Goal: Information Seeking & Learning: Understand process/instructions

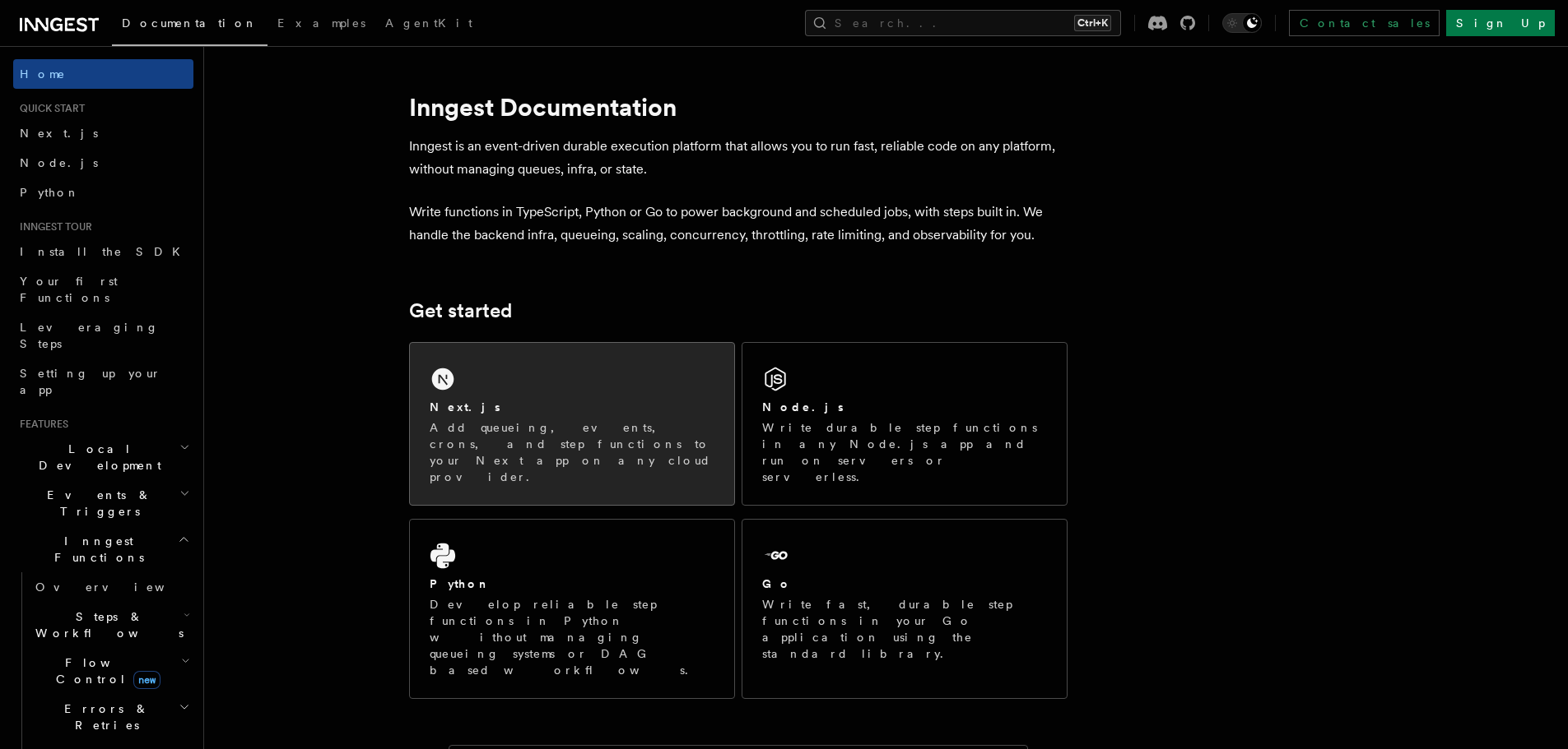
click at [643, 448] on p "Add queueing, events, crons, and step functions to your Next app on any cloud p…" at bounding box center [572, 451] width 285 height 65
click at [632, 403] on div "Next.js" at bounding box center [572, 407] width 285 height 18
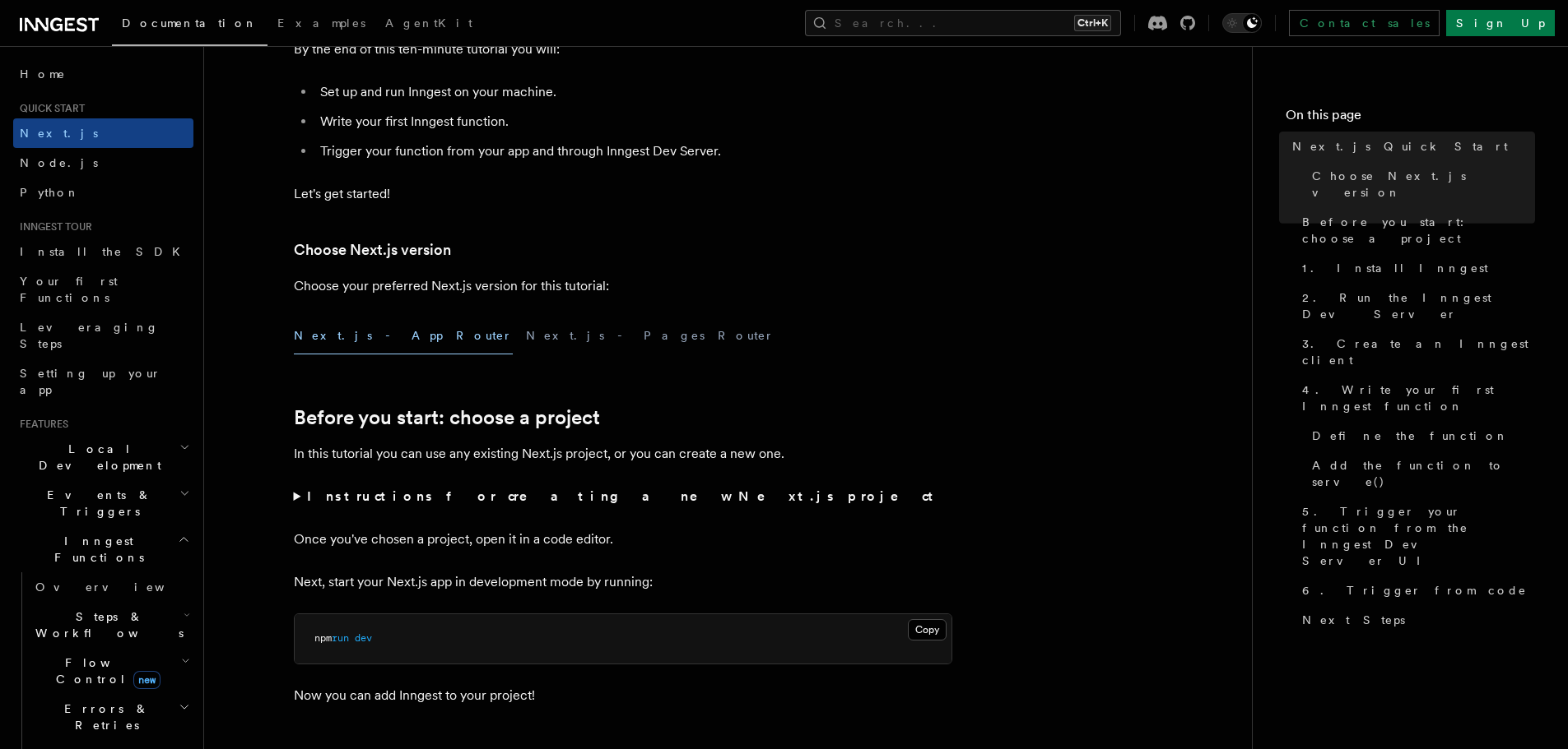
scroll to position [274, 0]
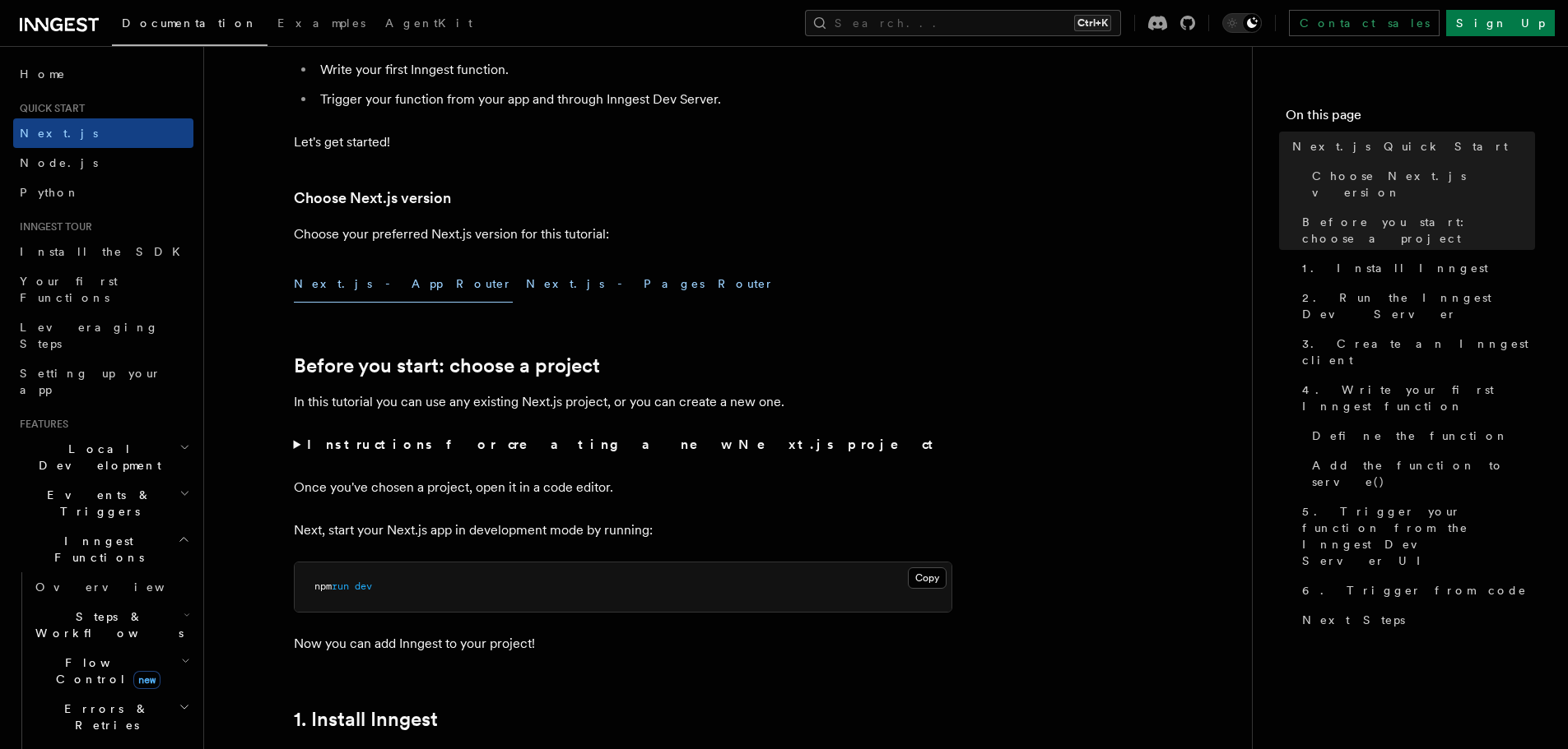
click at [526, 274] on button "Next.js - Pages Router" at bounding box center [651, 284] width 249 height 37
click at [352, 286] on button "Next.js - App Router" at bounding box center [403, 284] width 218 height 37
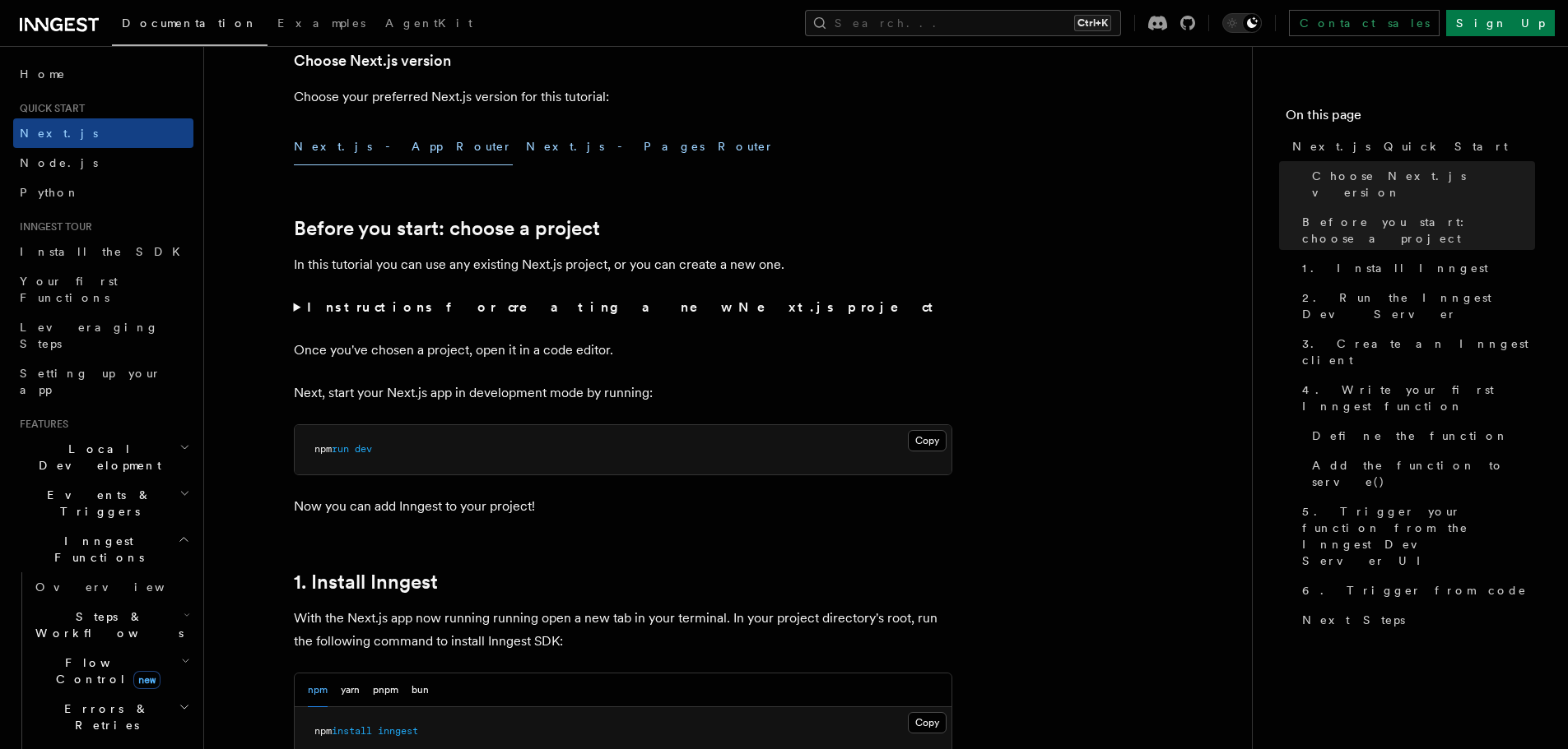
click at [526, 138] on button "Next.js - Pages Router" at bounding box center [651, 146] width 249 height 37
click at [364, 146] on button "Next.js - App Router" at bounding box center [403, 146] width 218 height 37
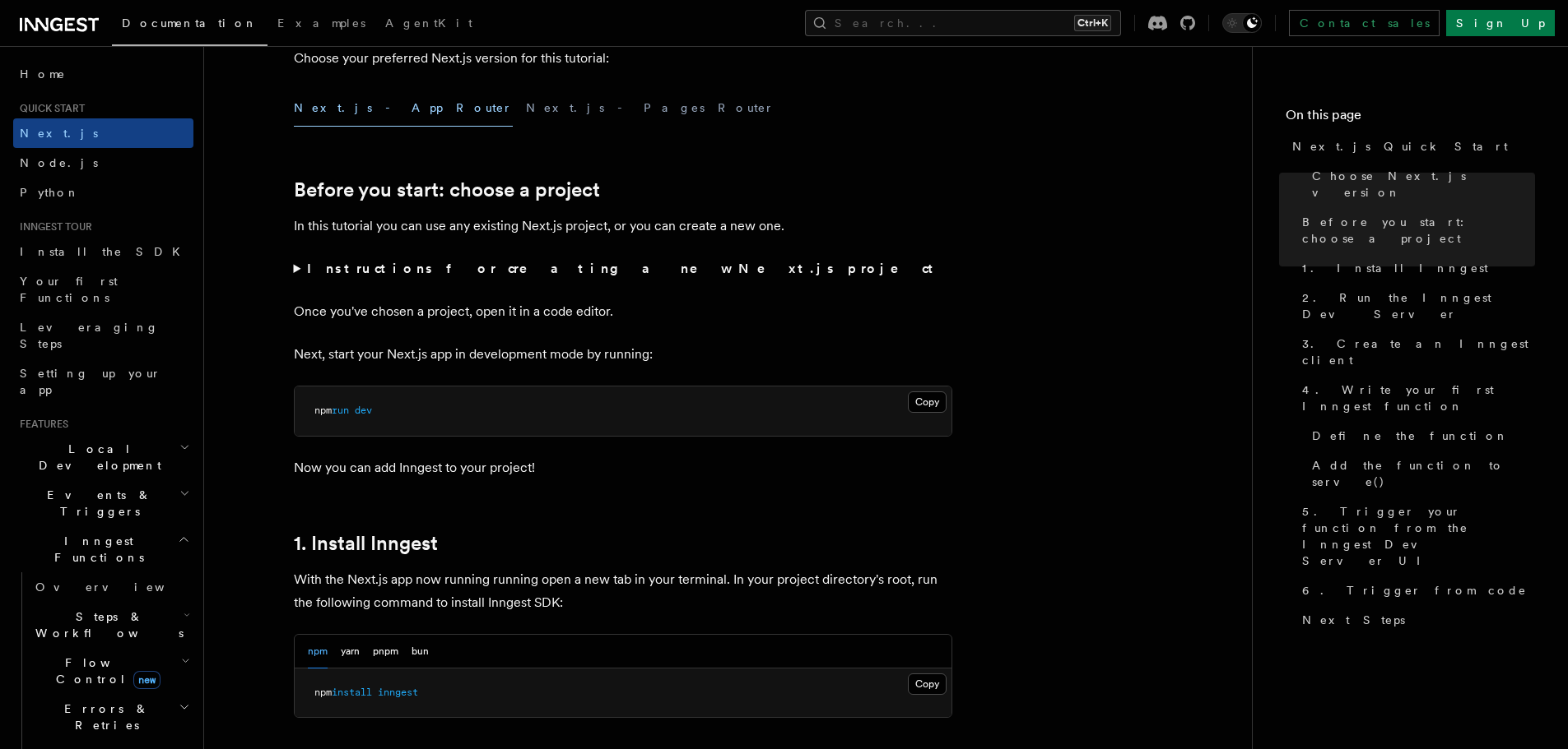
scroll to position [411, 0]
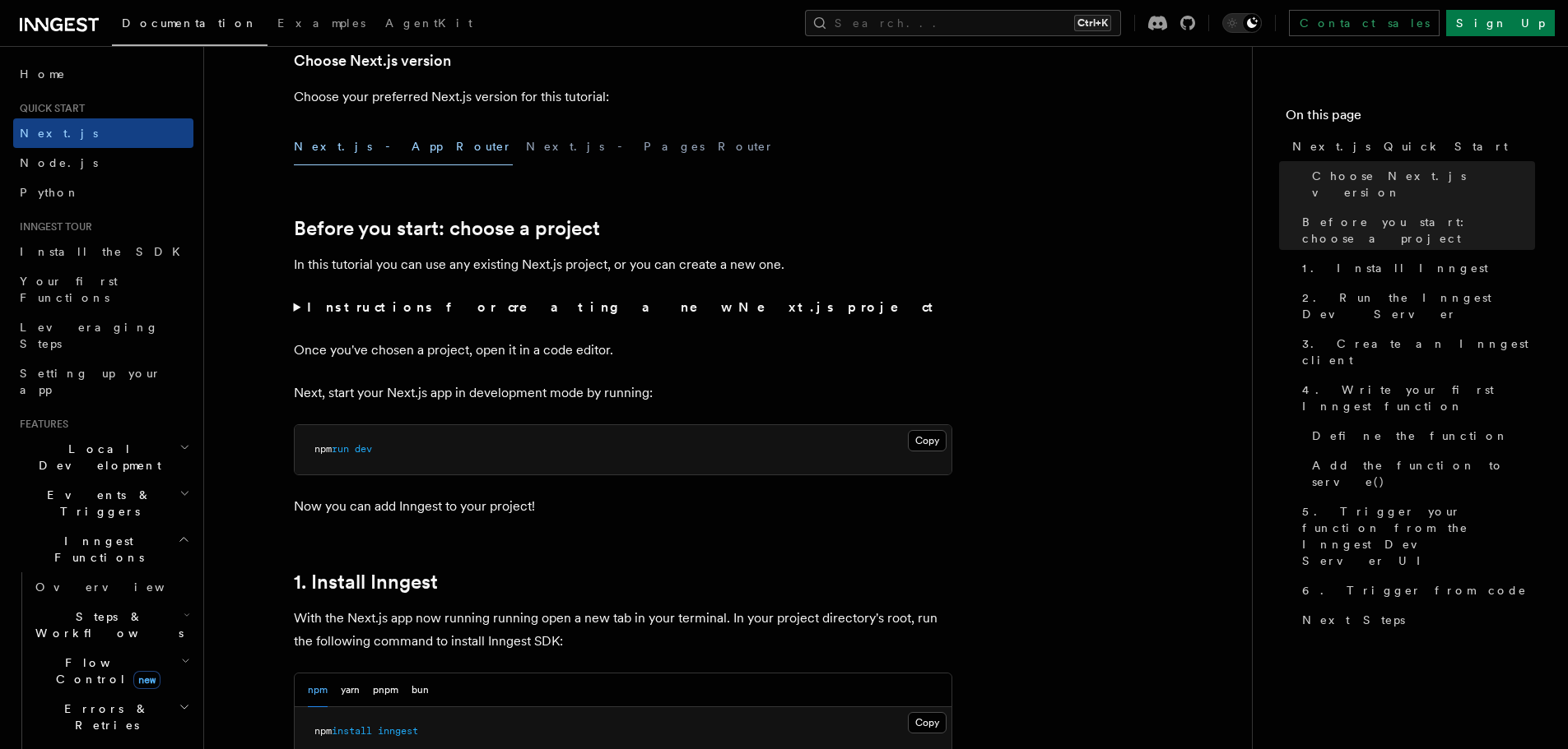
drag, startPoint x: 324, startPoint y: 309, endPoint x: 306, endPoint y: 308, distance: 18.0
click at [323, 309] on strong "Instructions for creating a new Next.js project" at bounding box center [623, 307] width 633 height 16
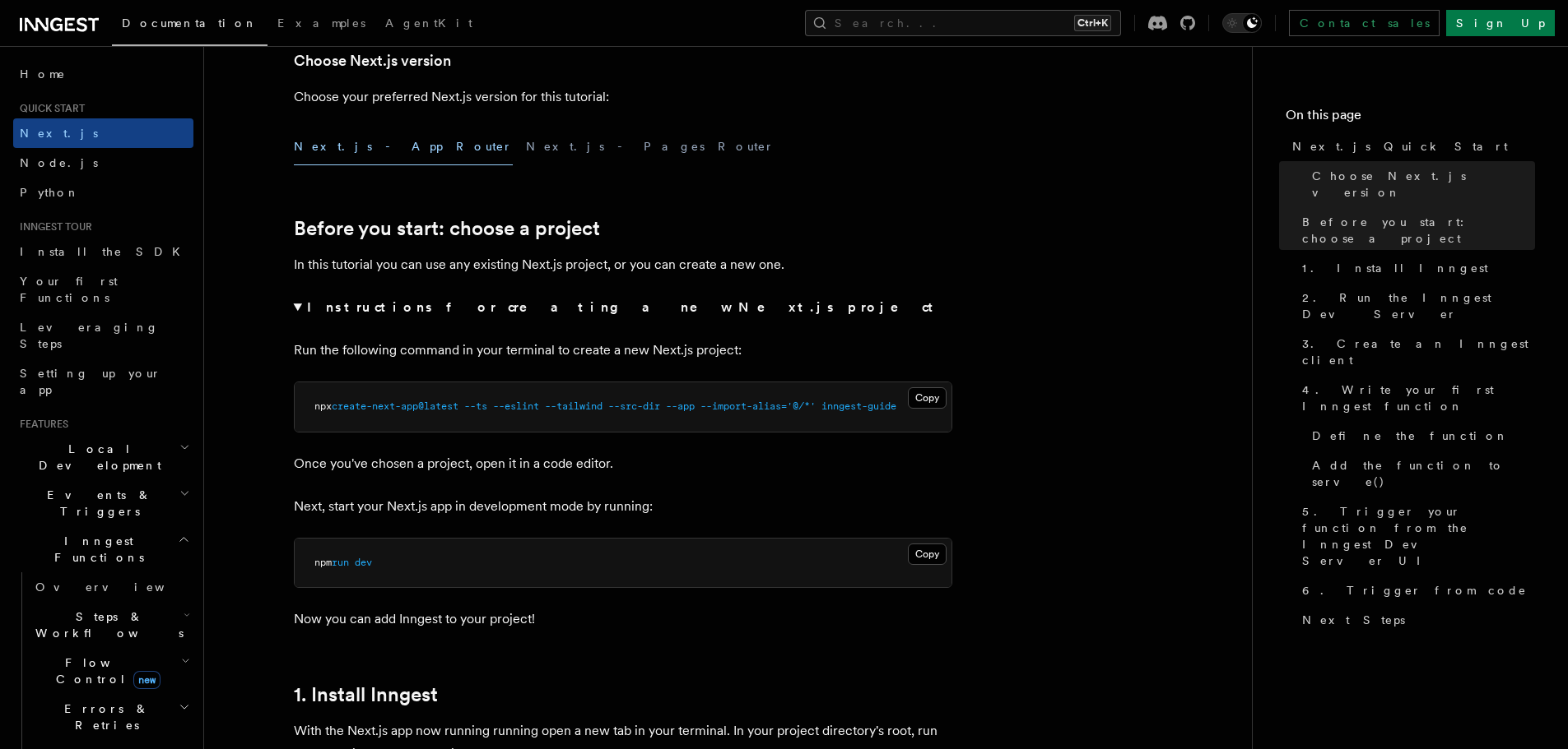
click at [301, 303] on summary "Instructions for creating a new Next.js project" at bounding box center [623, 307] width 658 height 23
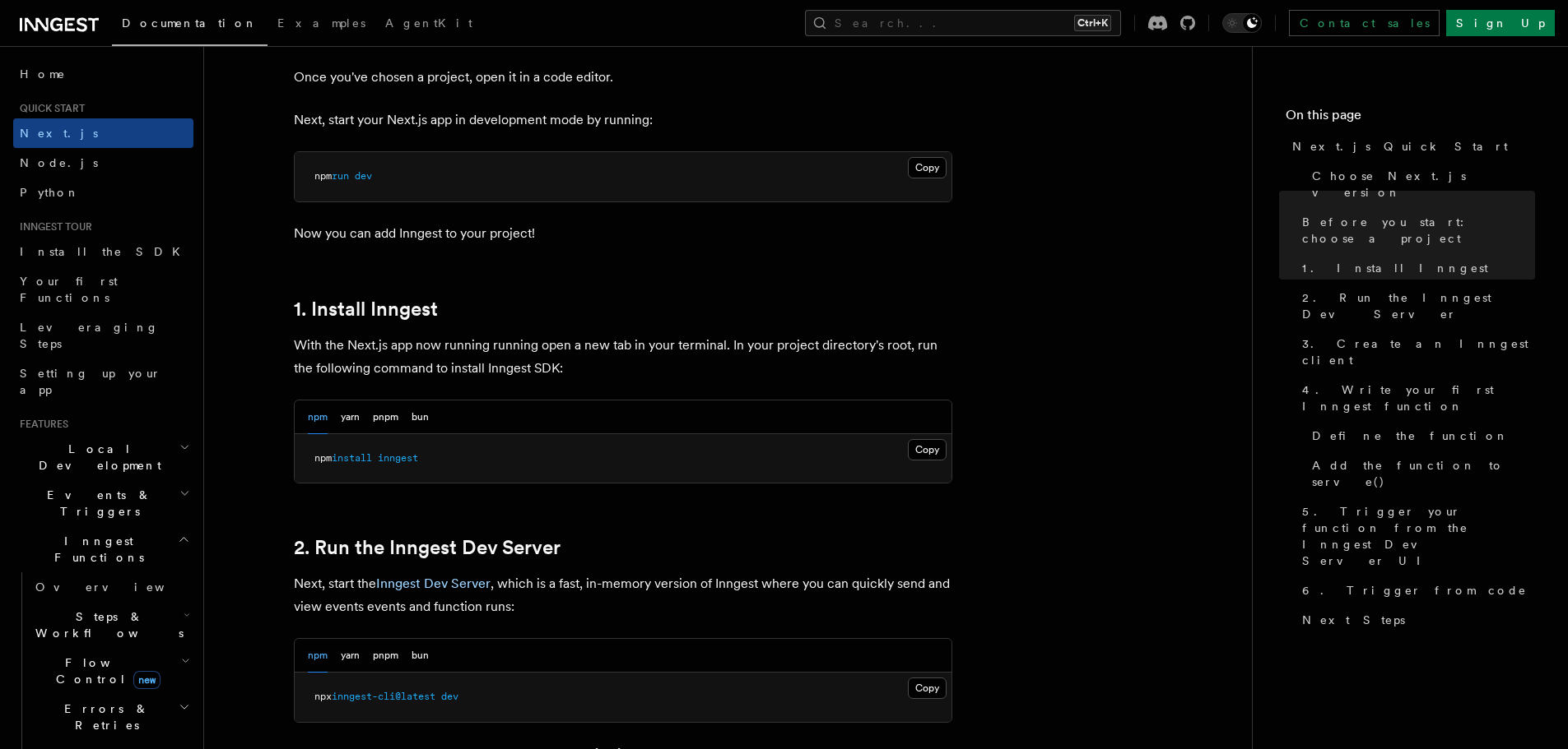
scroll to position [685, 0]
click at [393, 415] on button "pnpm" at bounding box center [385, 416] width 26 height 34
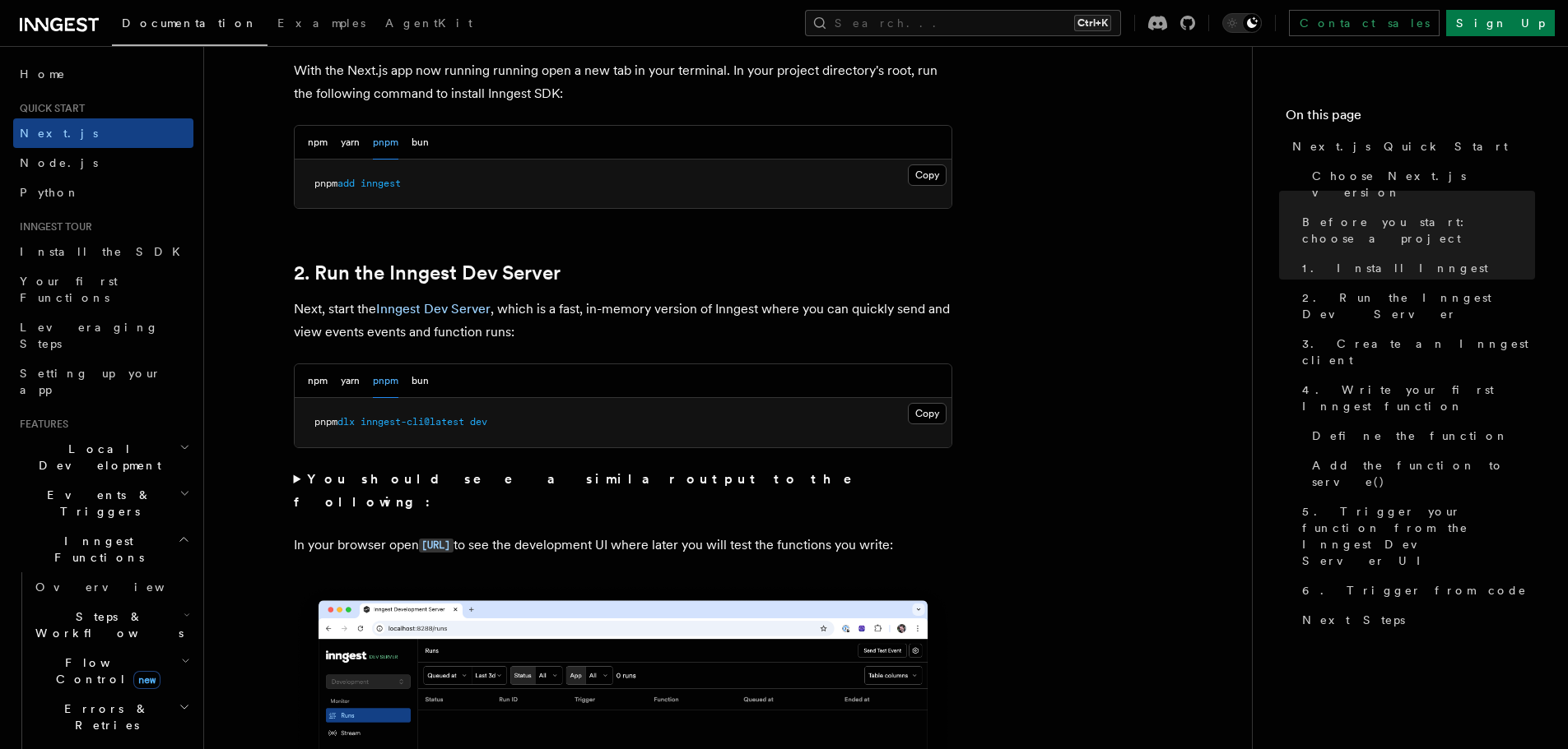
scroll to position [1096, 0]
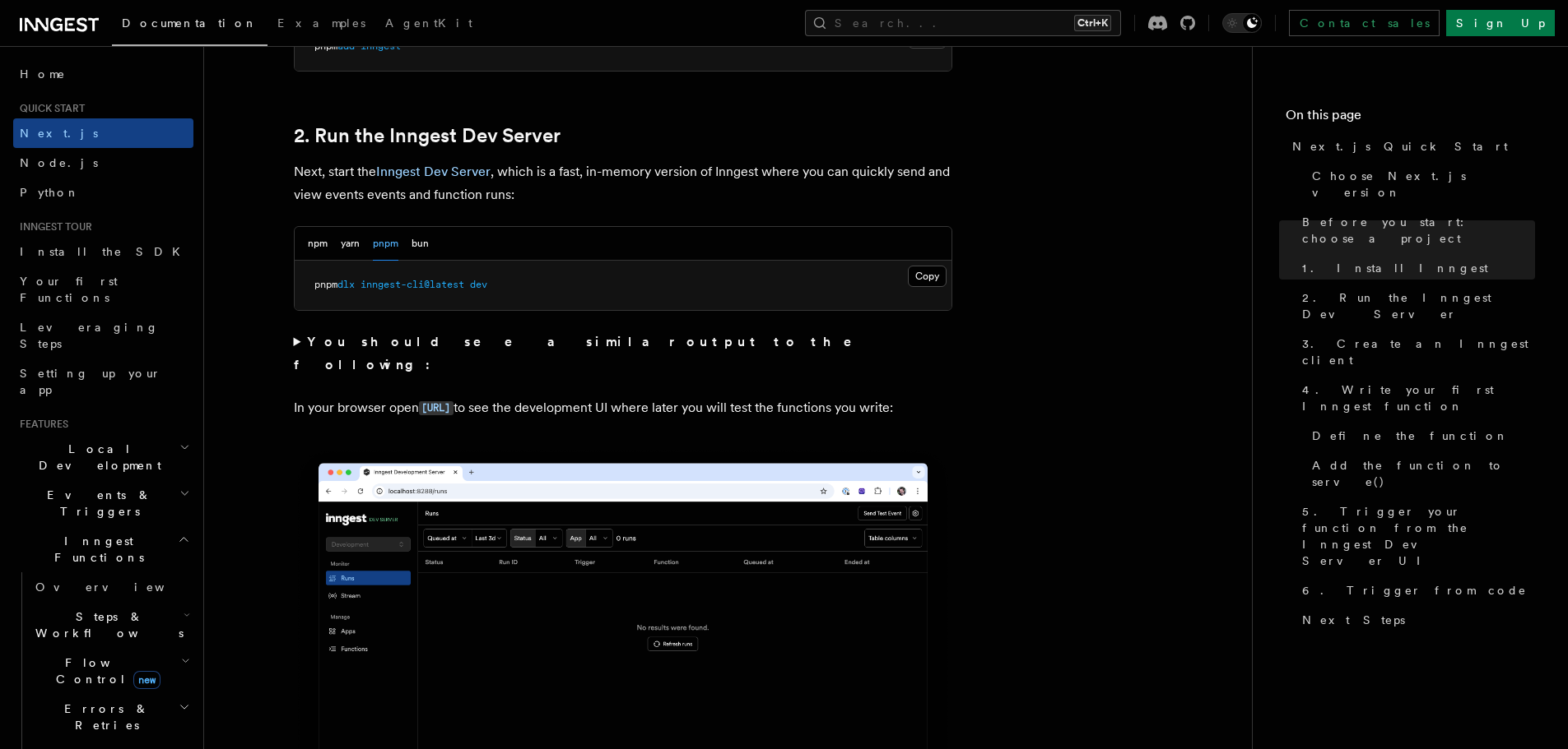
click at [299, 342] on summary "You should see a similar output to the following:" at bounding box center [623, 354] width 658 height 46
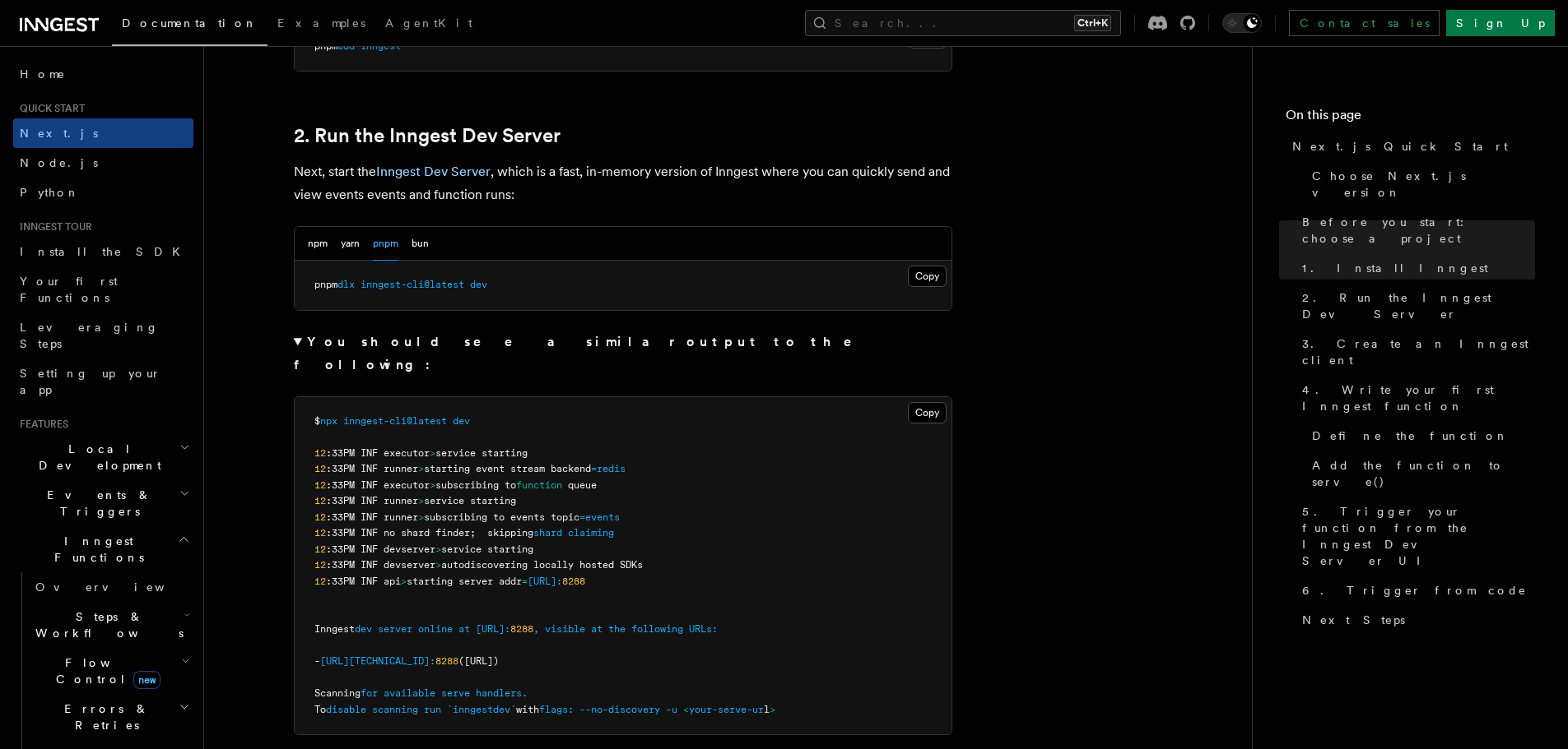
click at [299, 342] on summary "You should see a similar output to the following:" at bounding box center [623, 354] width 658 height 46
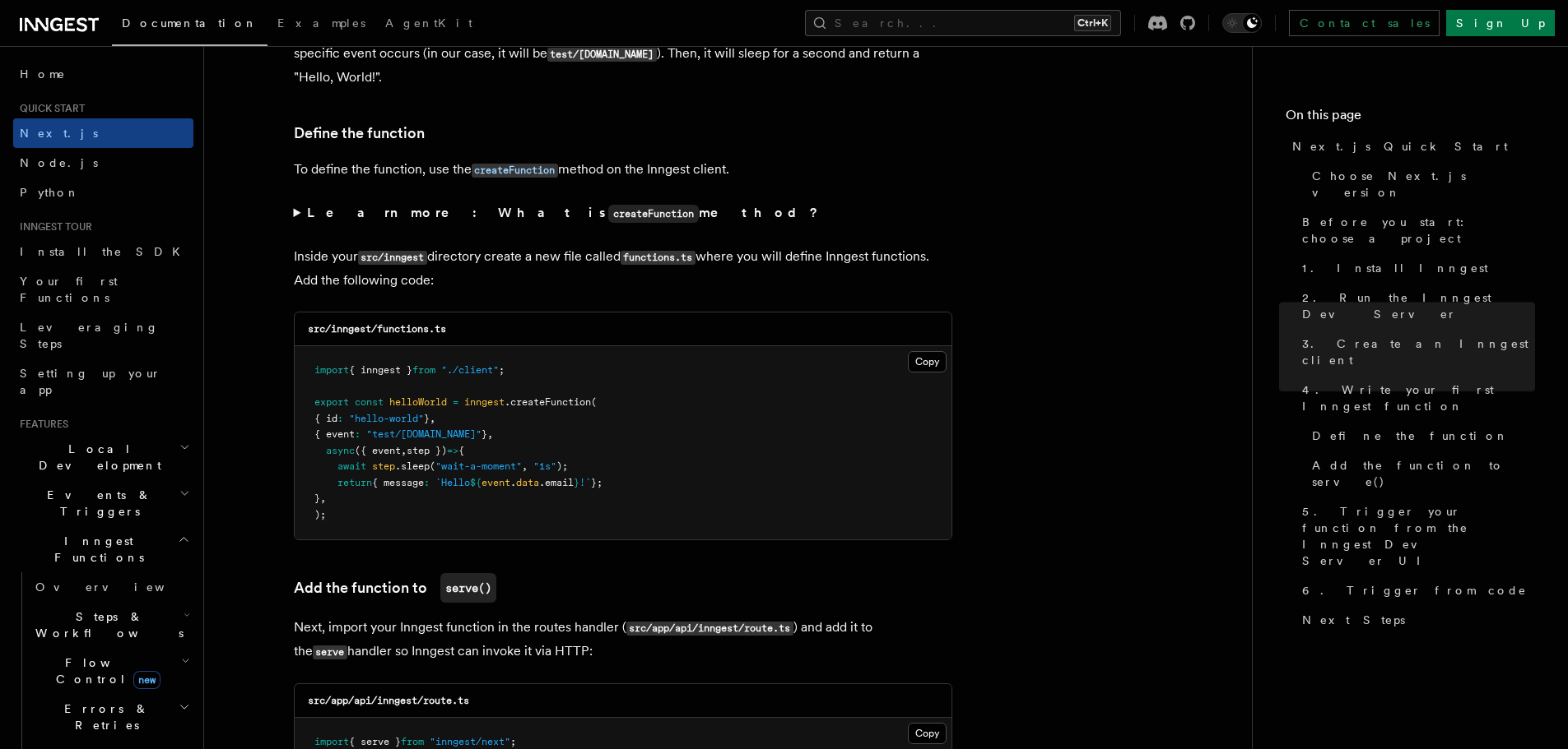
scroll to position [2742, 0]
click at [301, 211] on summary "Learn more: What is createFunction method?" at bounding box center [623, 212] width 658 height 24
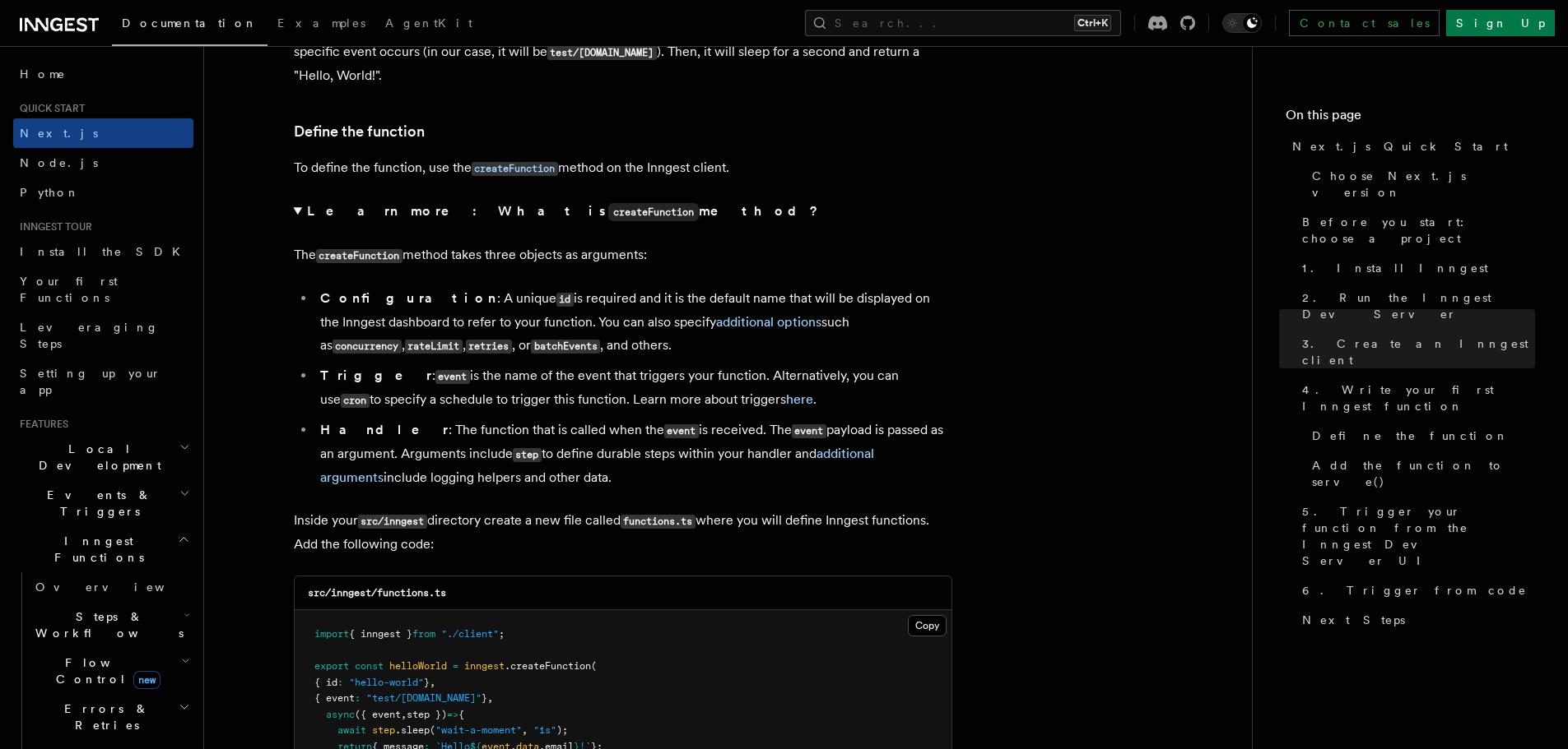
click at [301, 211] on summary "Learn more: What is createFunction method?" at bounding box center [623, 212] width 658 height 24
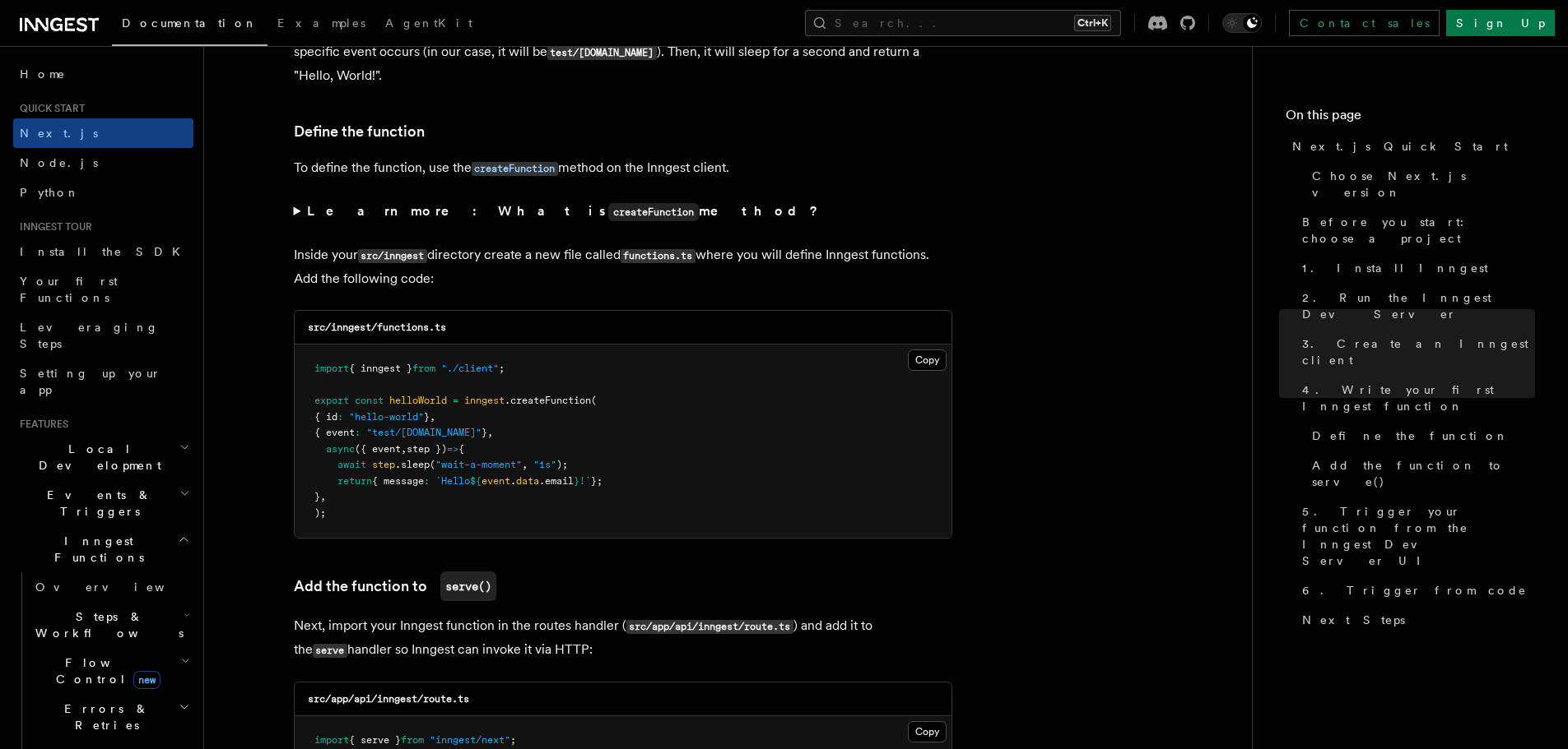
drag, startPoint x: 698, startPoint y: 360, endPoint x: 633, endPoint y: 291, distance: 94.8
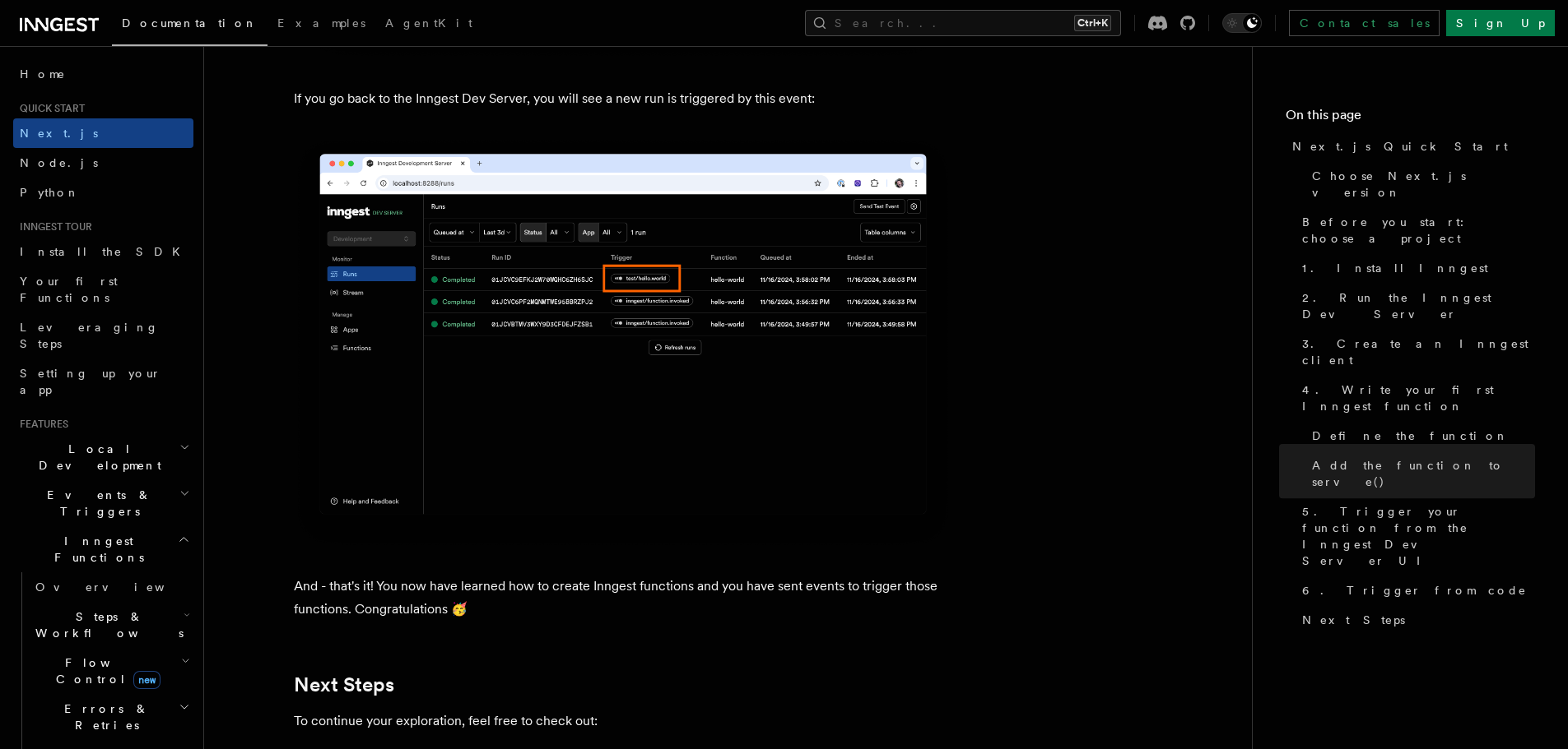
scroll to position [9460, 0]
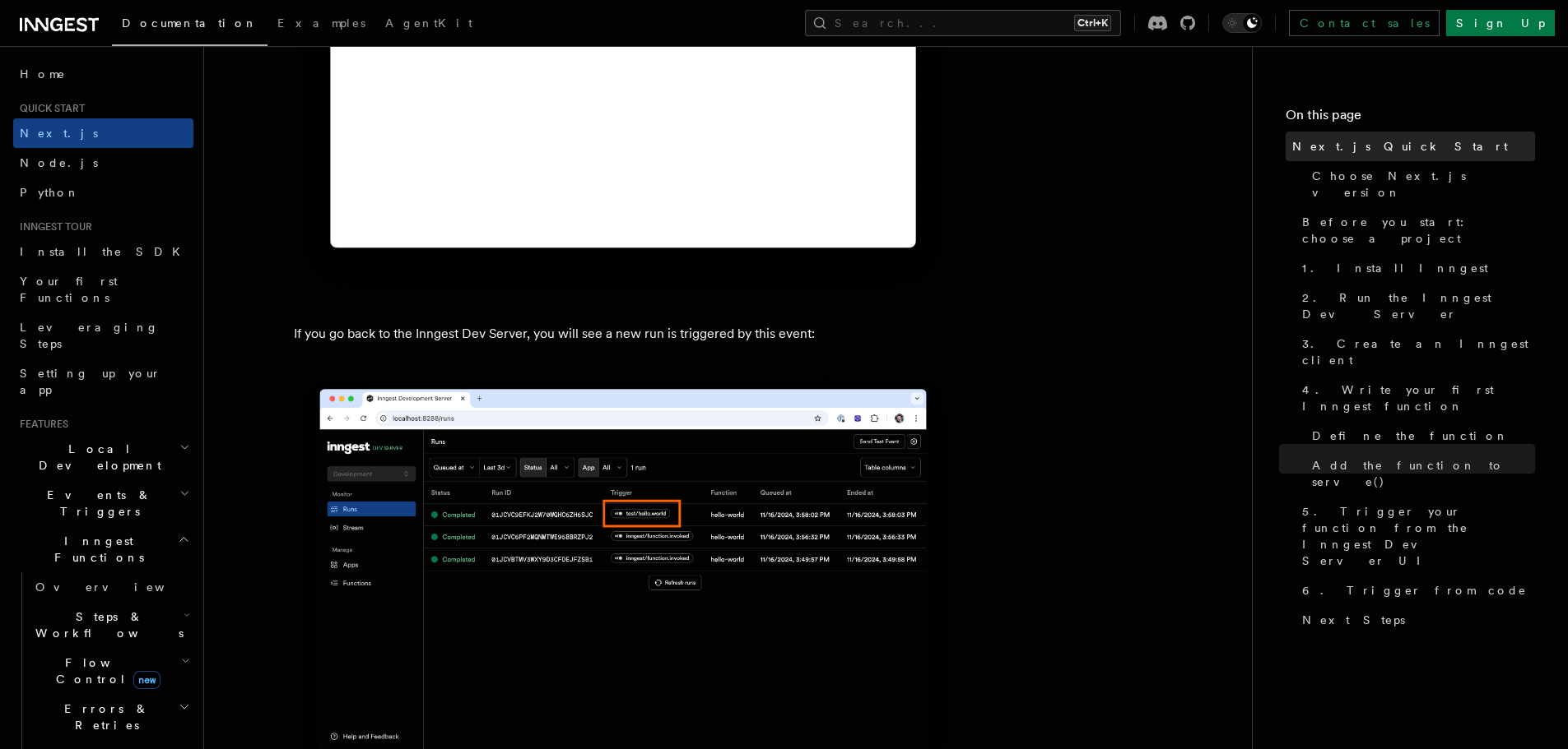
click at [1344, 141] on span "Next.js Quick Start" at bounding box center [1400, 146] width 216 height 17
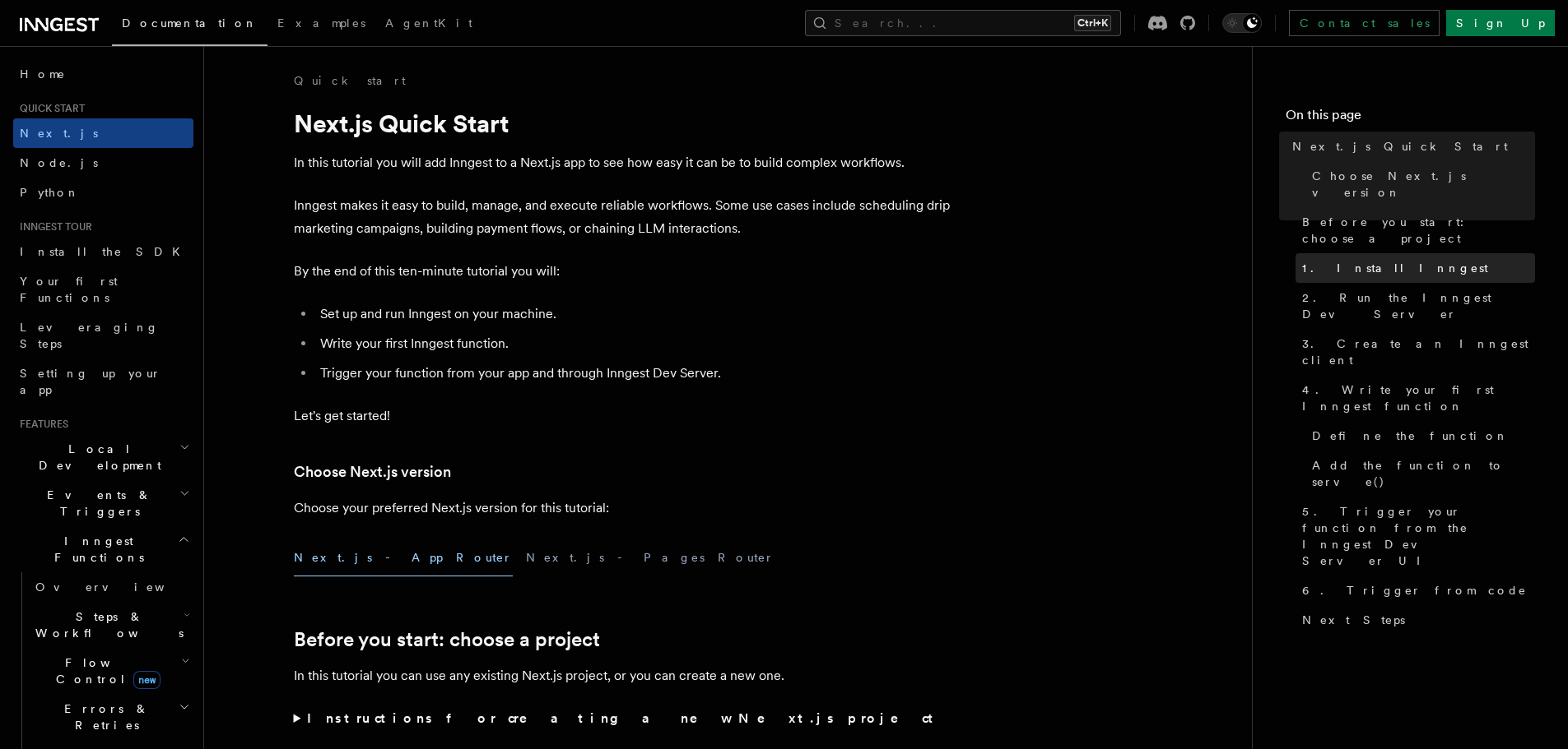
click at [1352, 260] on span "1. Install Inngest" at bounding box center [1395, 268] width 186 height 17
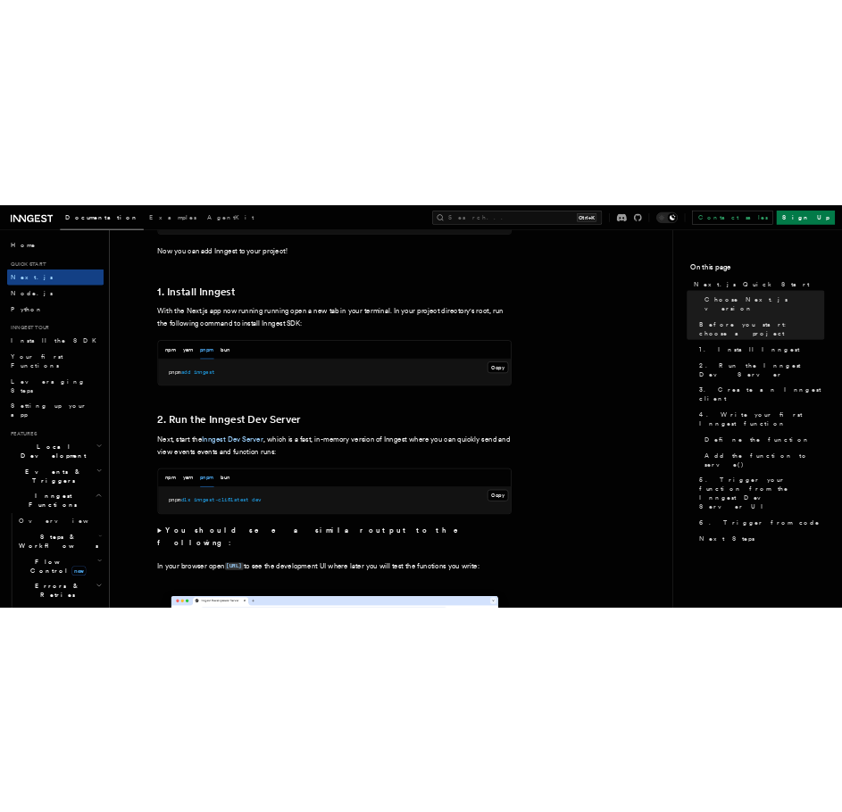
scroll to position [980, 0]
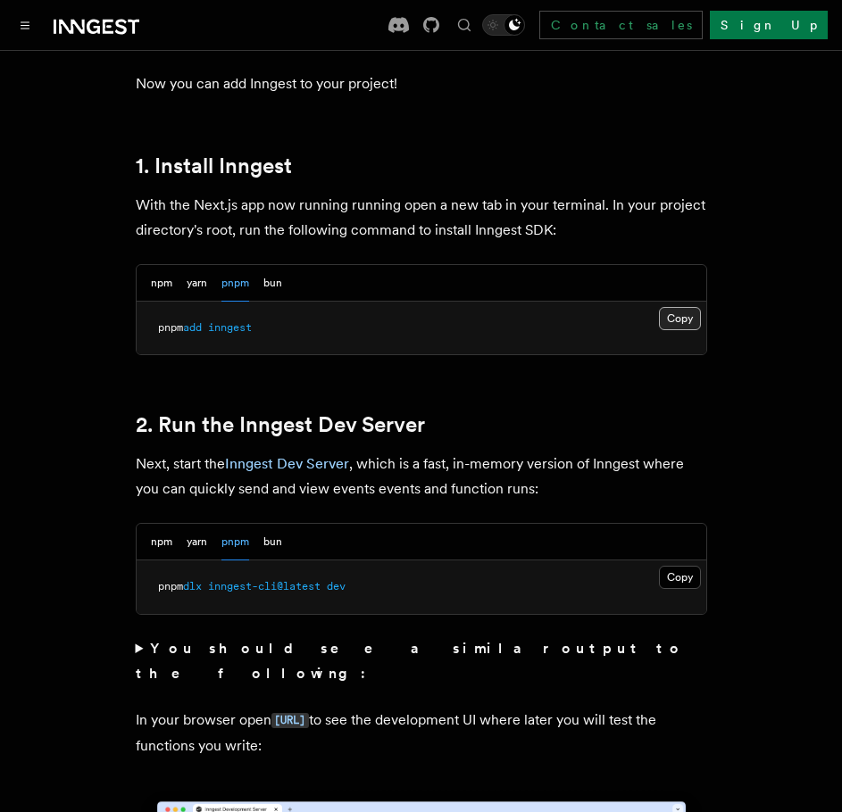
click at [668, 307] on button "Copy Copied" at bounding box center [680, 318] width 42 height 23
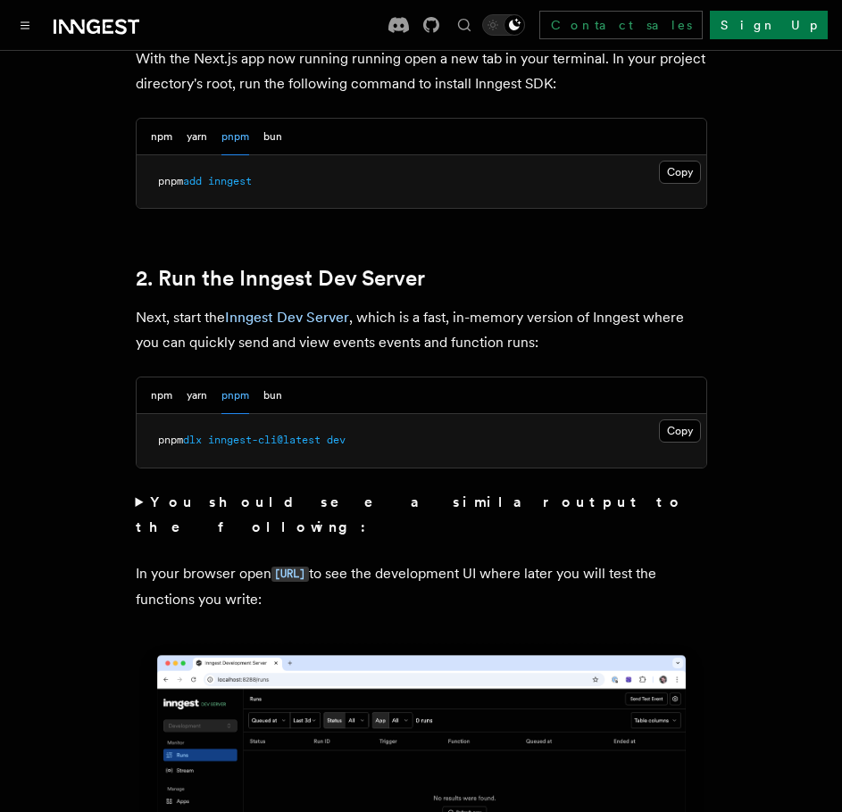
scroll to position [1129, 0]
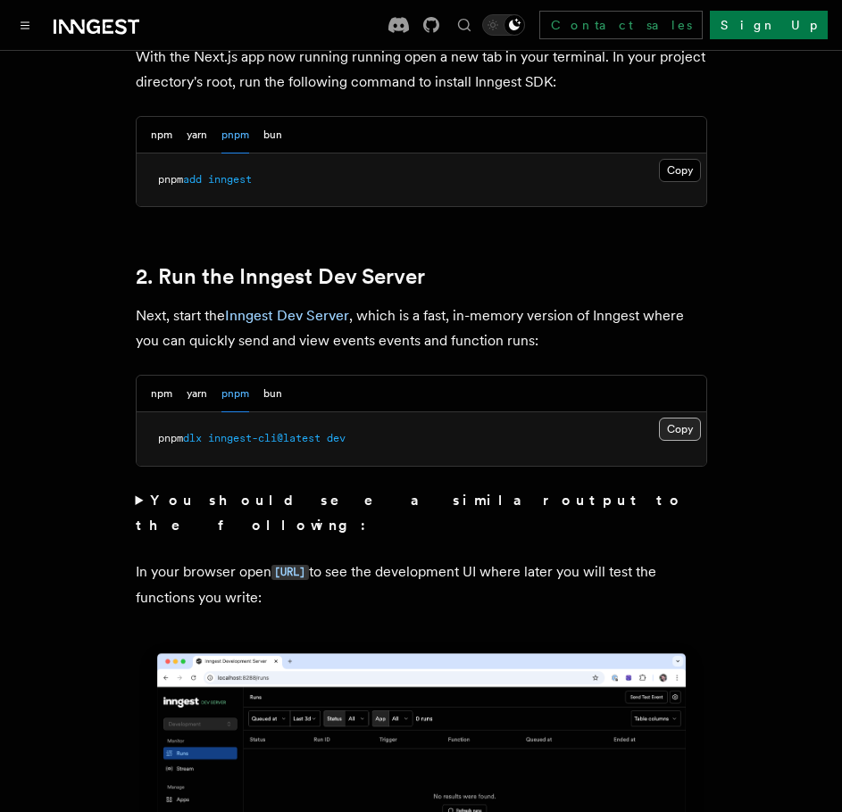
click at [671, 418] on button "Copy Copied" at bounding box center [680, 429] width 42 height 23
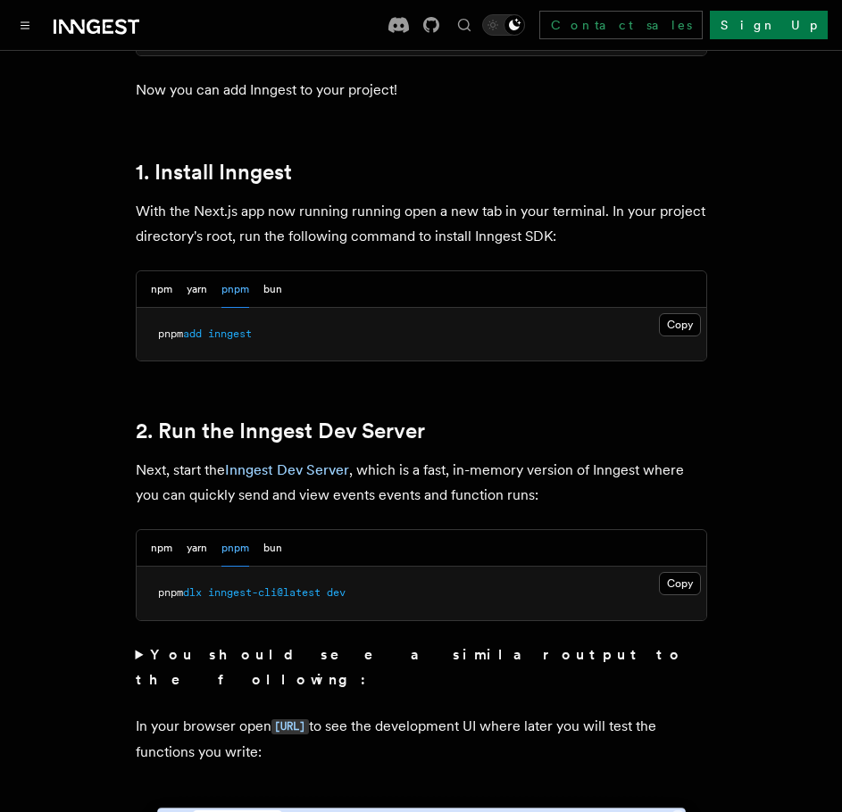
scroll to position [980, 0]
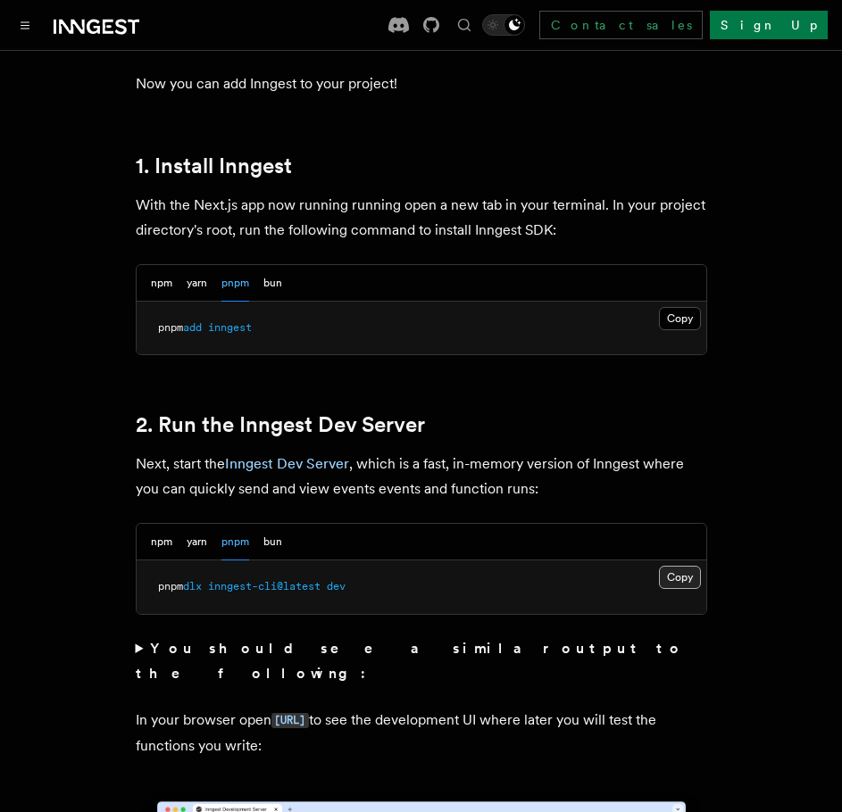
click at [666, 566] on button "Copy Copied" at bounding box center [680, 577] width 42 height 23
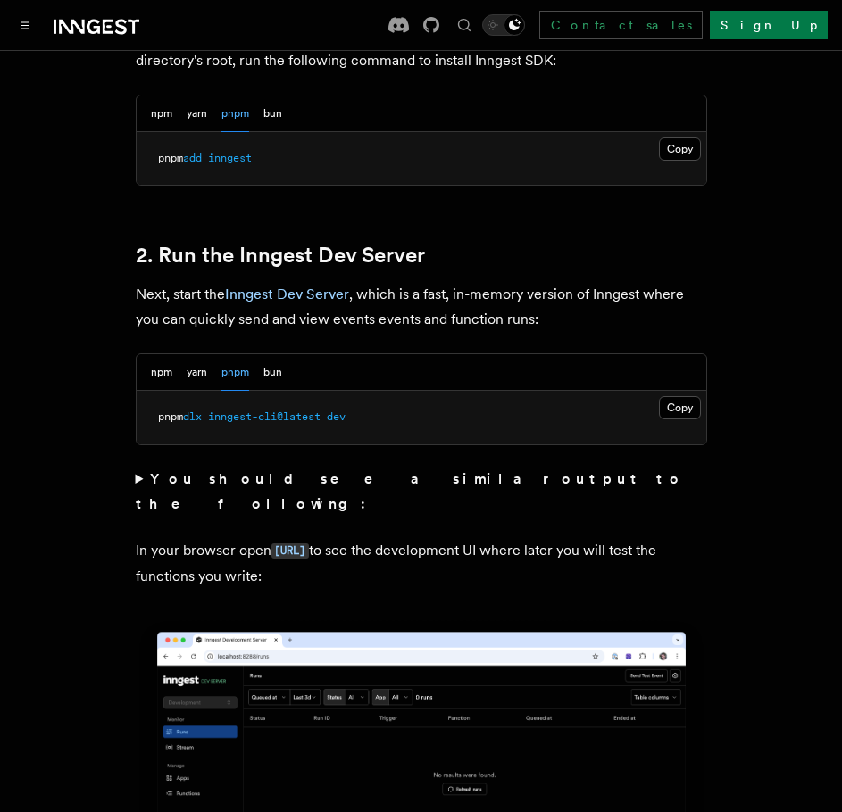
scroll to position [1129, 0]
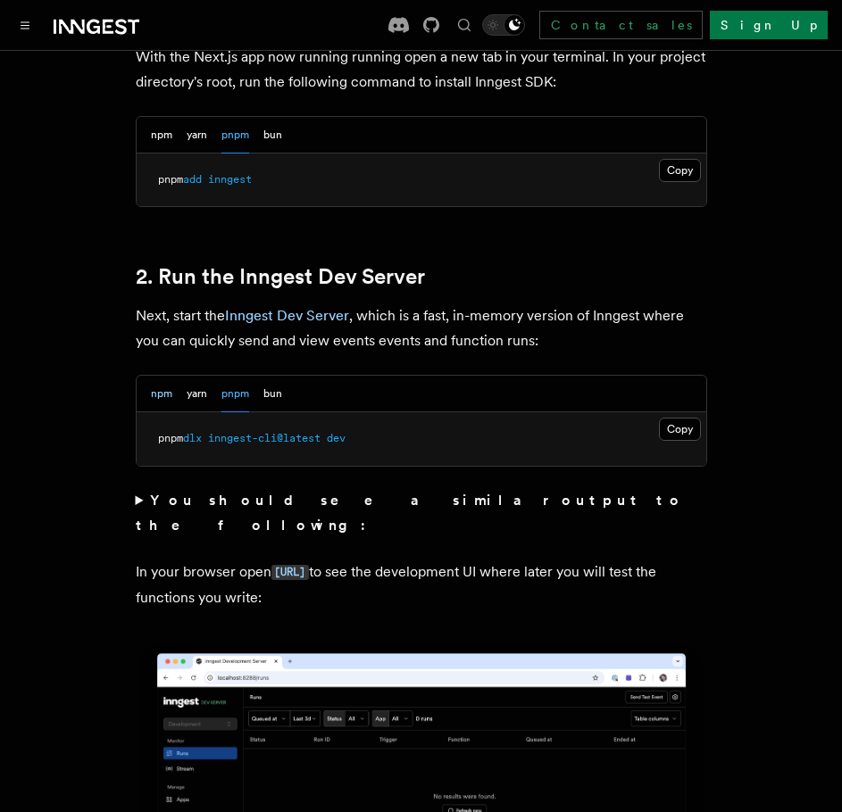
click at [152, 376] on button "npm" at bounding box center [161, 394] width 21 height 37
click at [248, 376] on button "pnpm" at bounding box center [235, 394] width 28 height 37
click at [138, 488] on summary "You should see a similar output to the following:" at bounding box center [421, 513] width 571 height 50
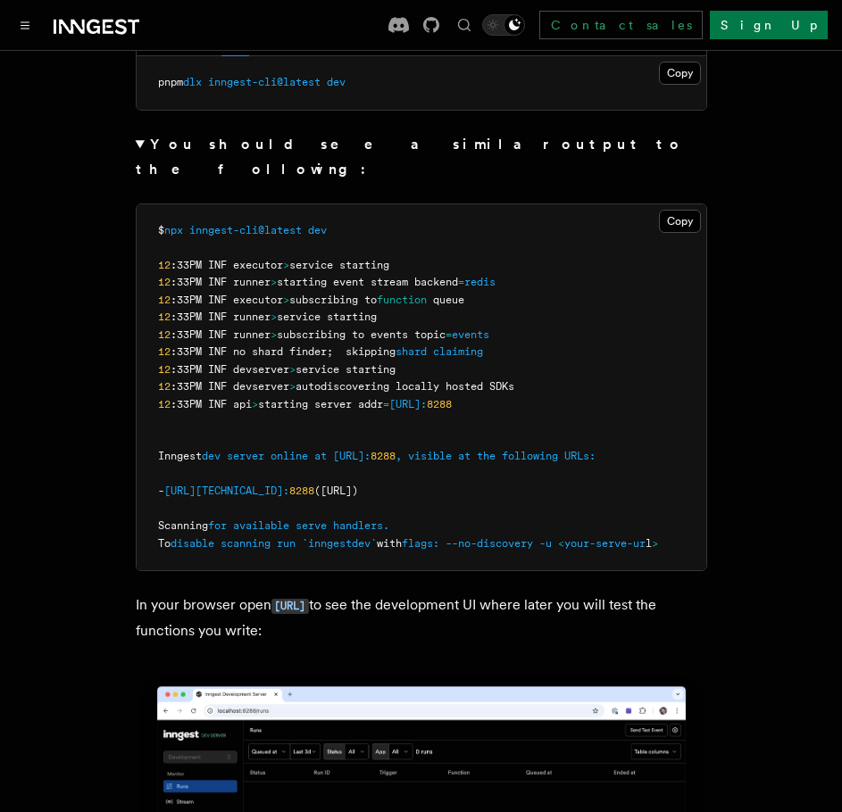
scroll to position [1575, 0]
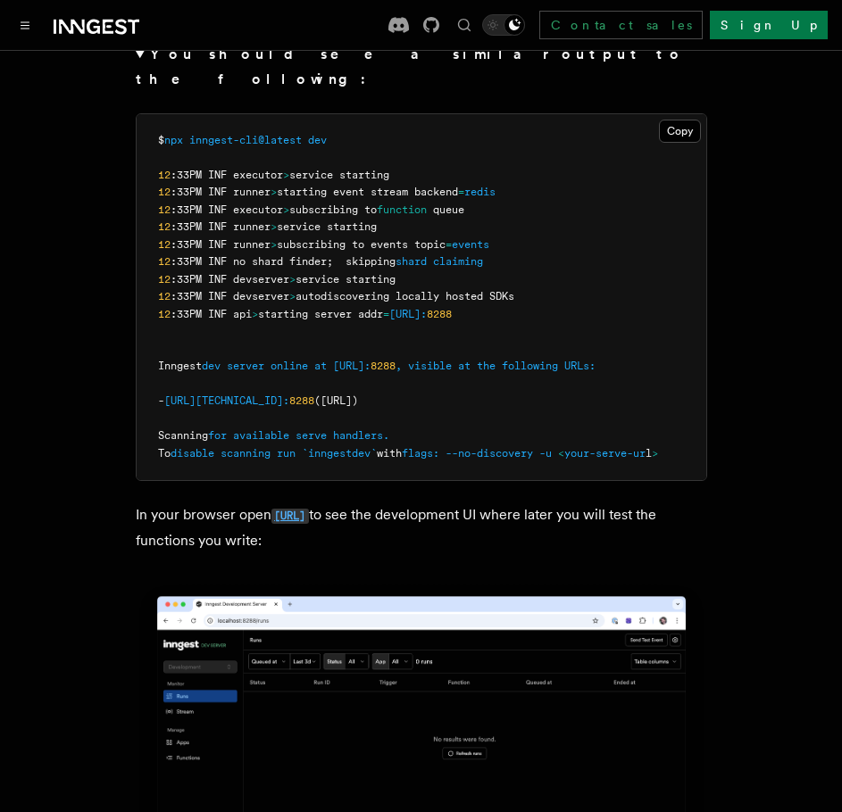
click at [304, 509] on code "[URL]" at bounding box center [289, 516] width 37 height 15
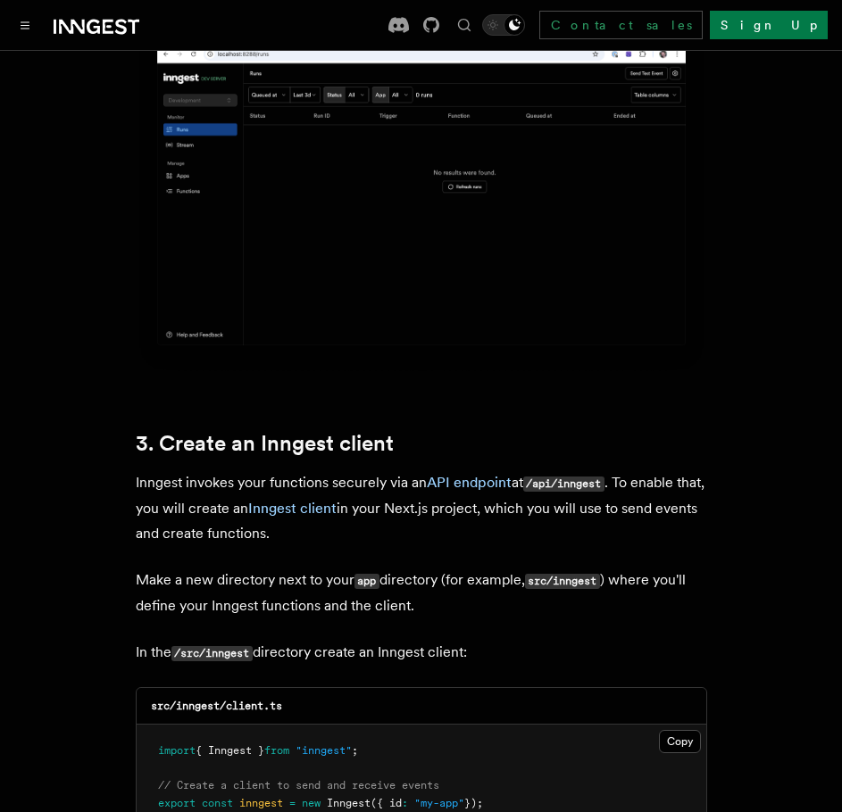
scroll to position [2320, 0]
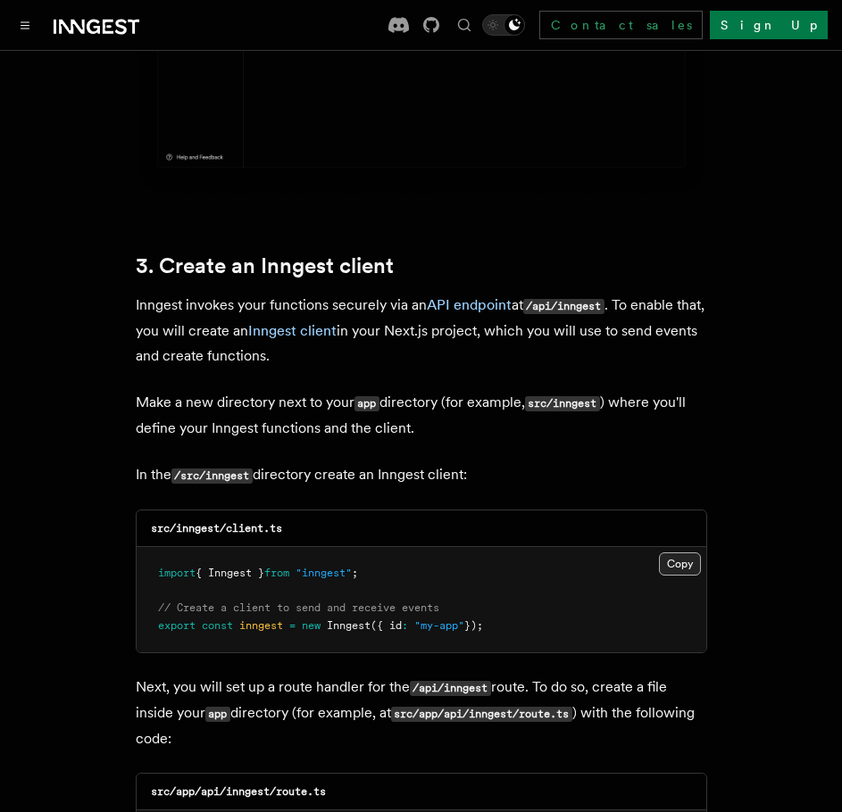
click at [665, 553] on button "Copy Copied" at bounding box center [680, 564] width 42 height 23
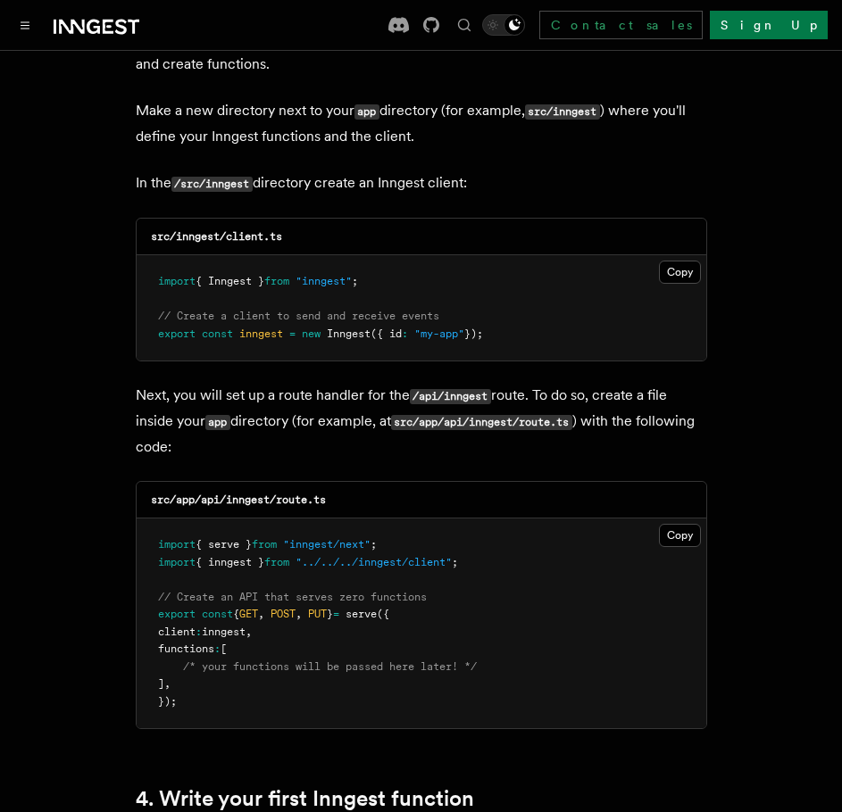
scroll to position [2617, 0]
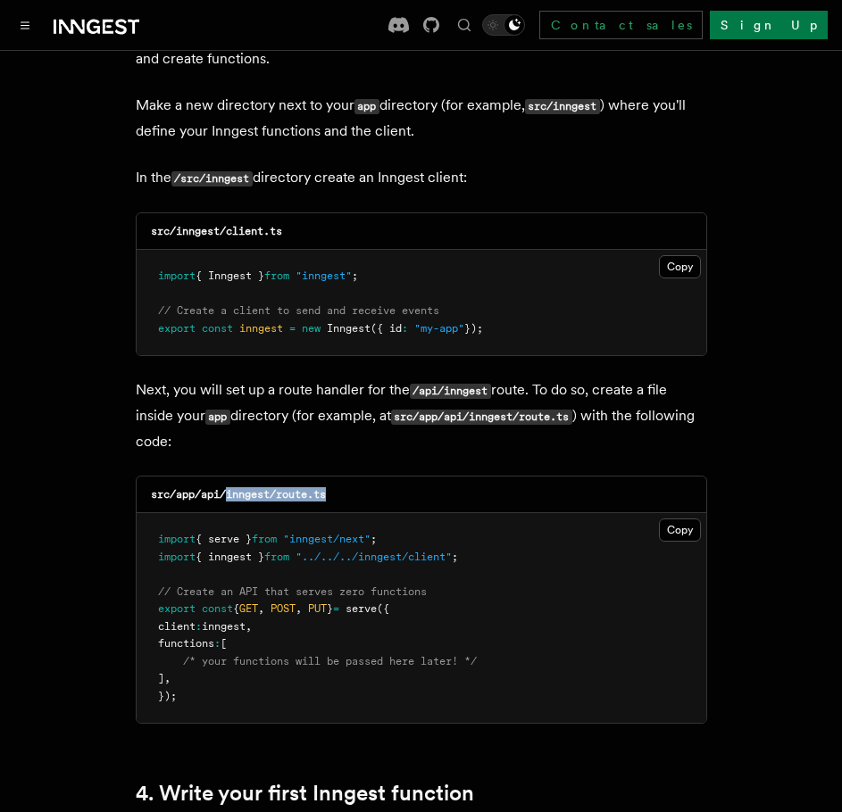
drag, startPoint x: 229, startPoint y: 462, endPoint x: 377, endPoint y: 462, distance: 147.3
click at [377, 477] on div "src/app/api/inngest/route.ts" at bounding box center [422, 495] width 570 height 37
copy code "inngest/route.ts"
click at [376, 477] on div "src/app/api/inngest/route.ts" at bounding box center [422, 495] width 570 height 37
click at [672, 519] on button "Copy Copied" at bounding box center [680, 530] width 42 height 23
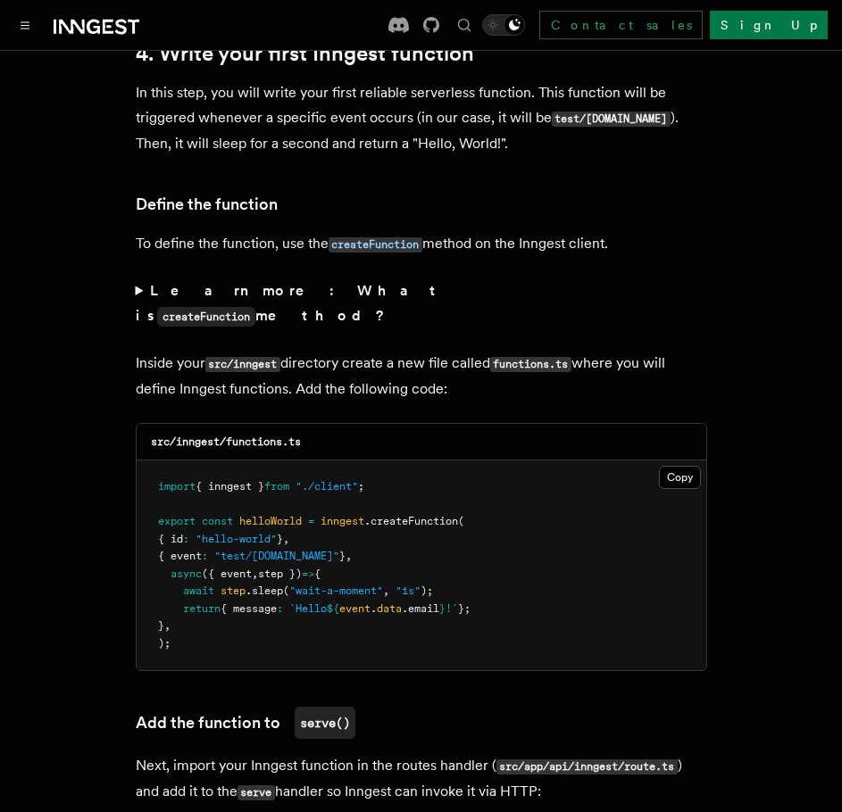
scroll to position [3361, 0]
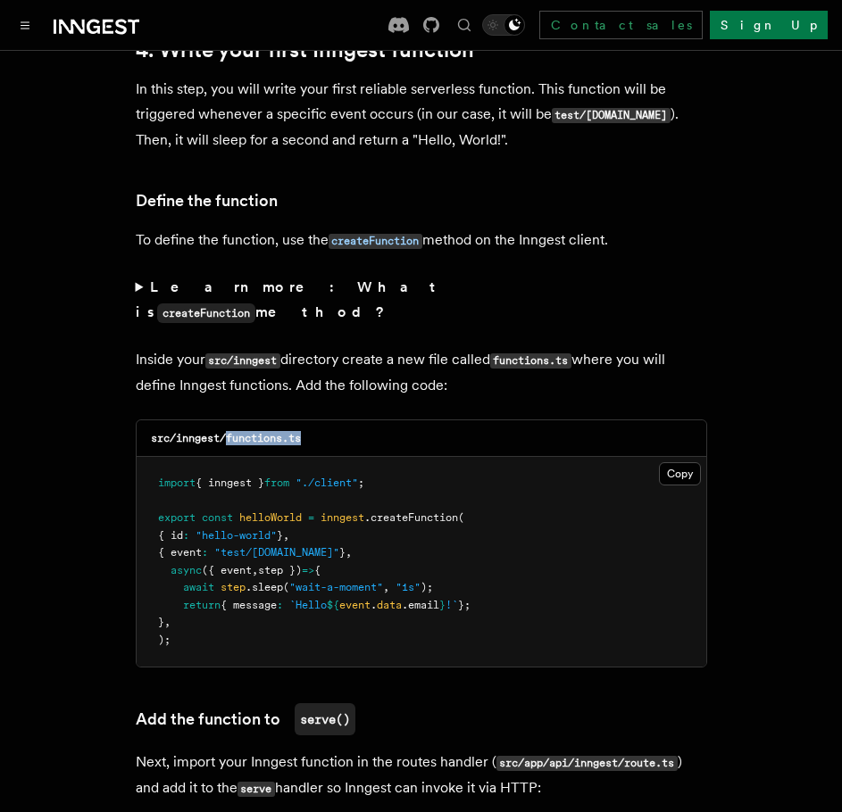
drag, startPoint x: 228, startPoint y: 375, endPoint x: 363, endPoint y: 374, distance: 135.7
click at [363, 421] on div "src/inngest/functions.ts" at bounding box center [422, 439] width 570 height 37
copy code "functions.ts"
click at [562, 522] on pre "import { inngest } from "./client" ; export const helloWorld = inngest .createF…" at bounding box center [422, 562] width 570 height 210
click at [692, 462] on button "Copy Copied" at bounding box center [680, 473] width 42 height 23
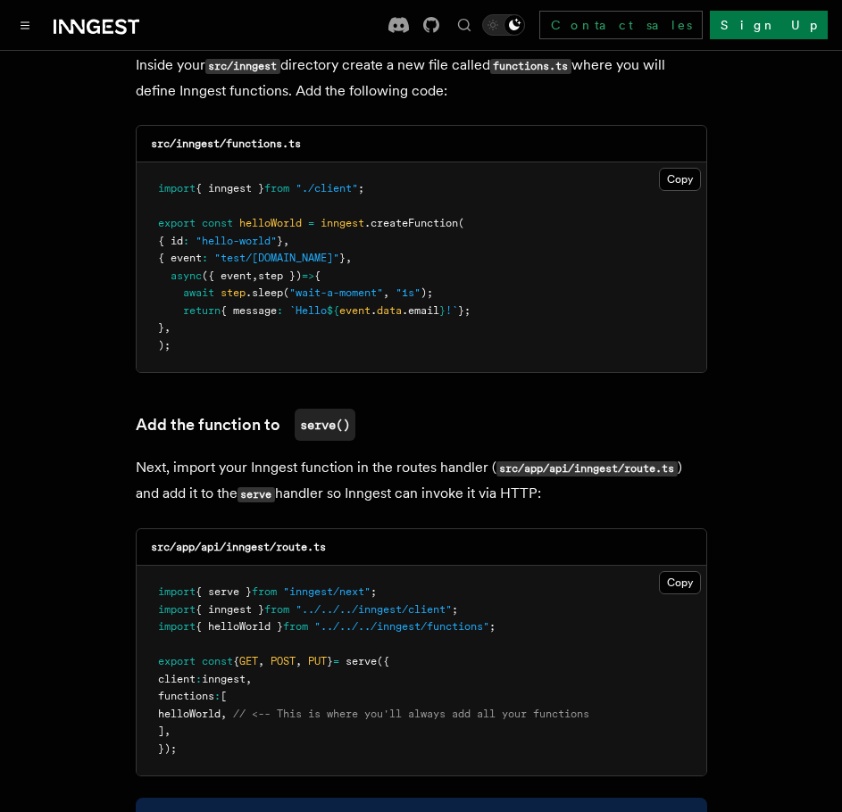
scroll to position [3659, 0]
